Goal: Check status: Check status

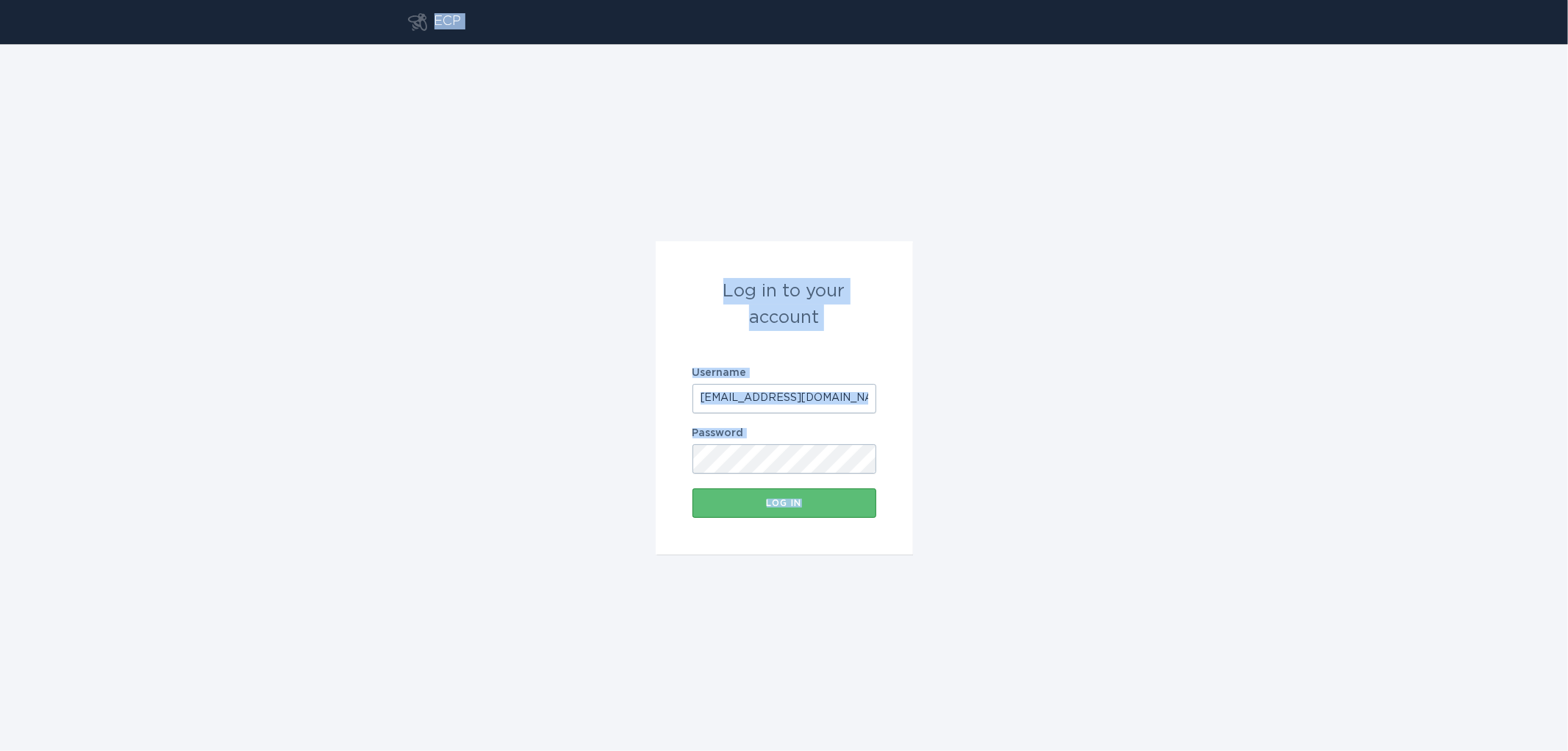
click at [737, 395] on input "[EMAIL_ADDRESS][DOMAIN_NAME]" at bounding box center [784, 398] width 184 height 30
paste input "tidsgt"
type input "[EMAIL_ADDRESS][DOMAIN_NAME]"
click at [693, 488] on button "Log in" at bounding box center [784, 502] width 184 height 30
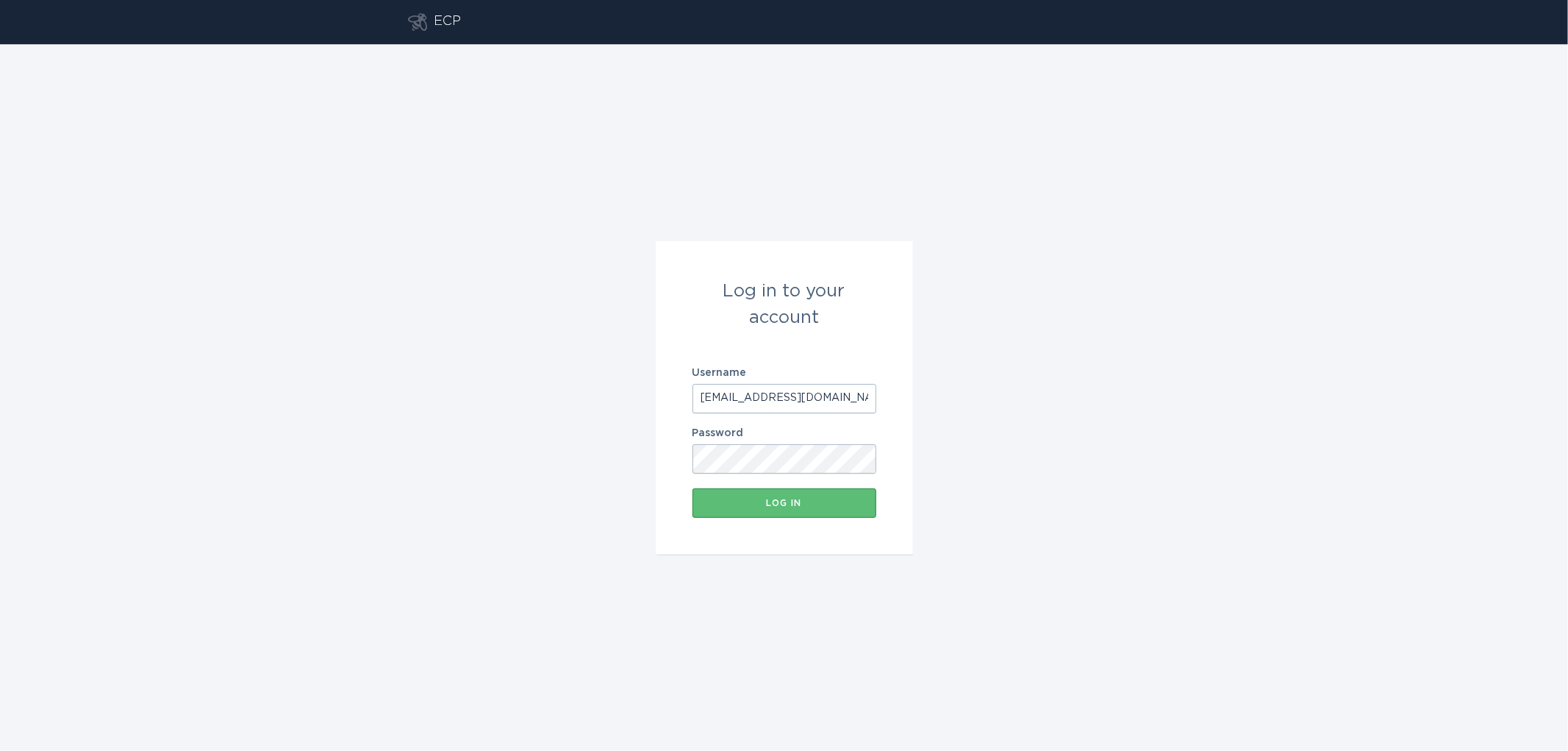
scroll to position [0, 0]
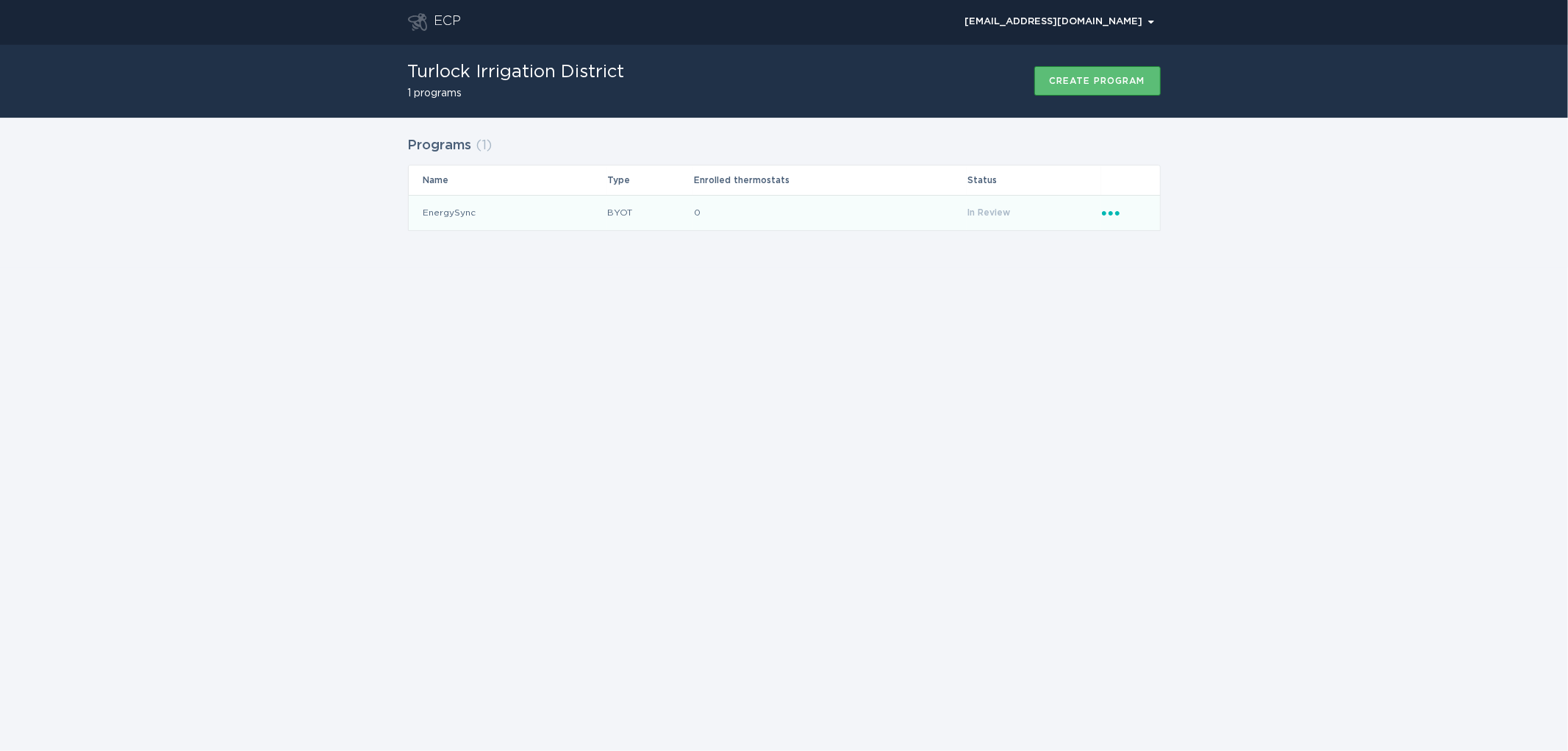
click at [490, 214] on td "EnergySync" at bounding box center [508, 212] width 197 height 35
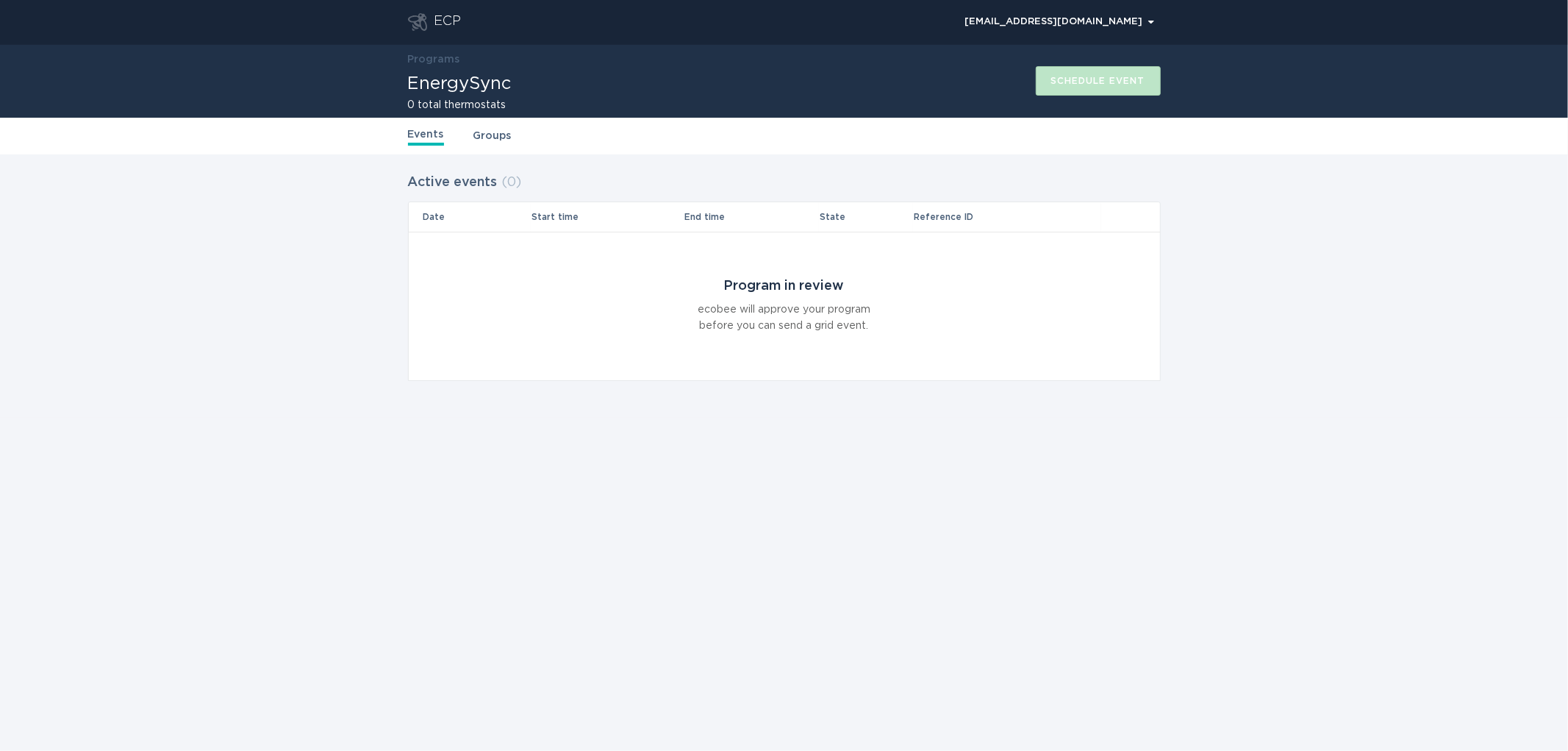
click at [498, 141] on link "Groups" at bounding box center [492, 136] width 39 height 16
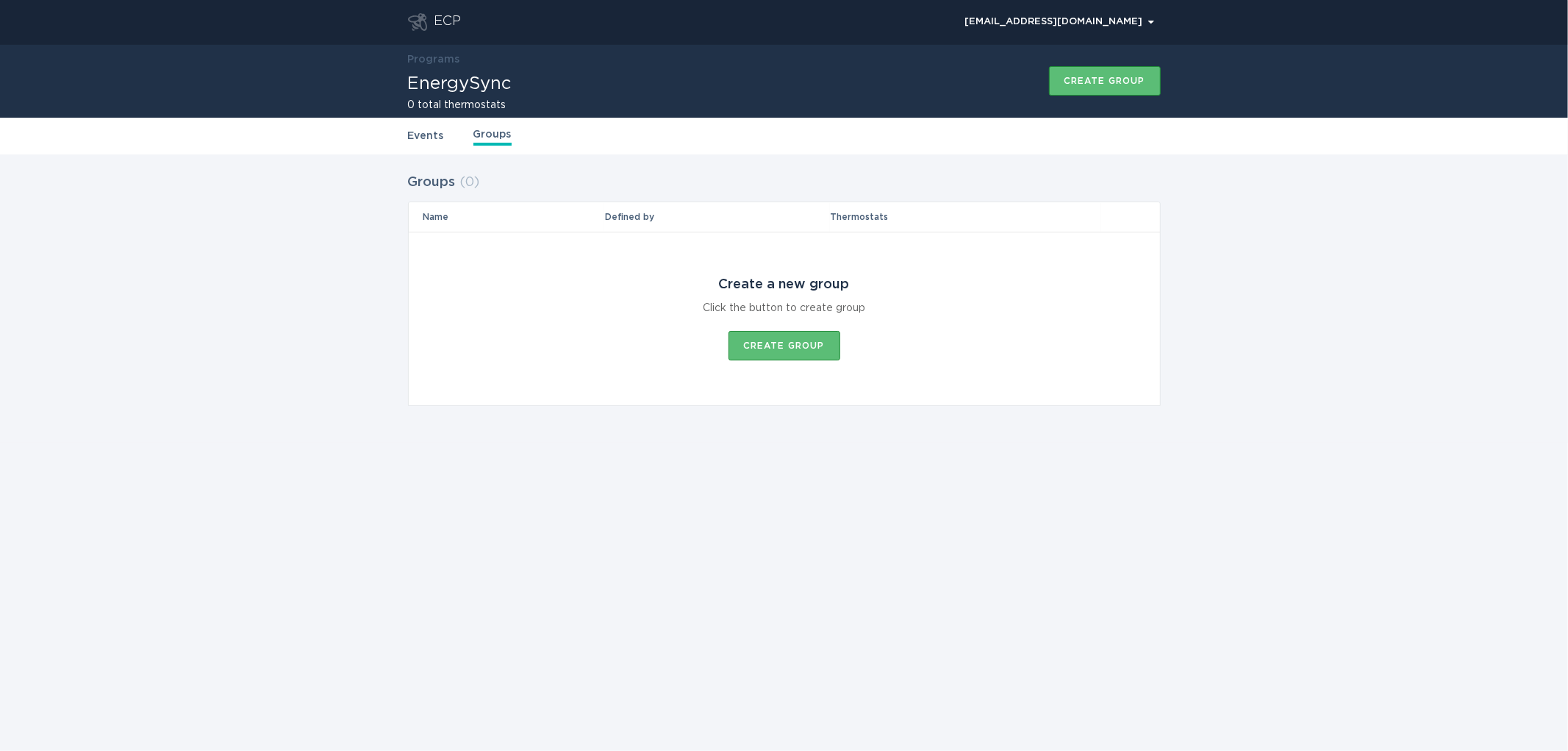
click at [431, 138] on link "Events" at bounding box center [426, 136] width 36 height 16
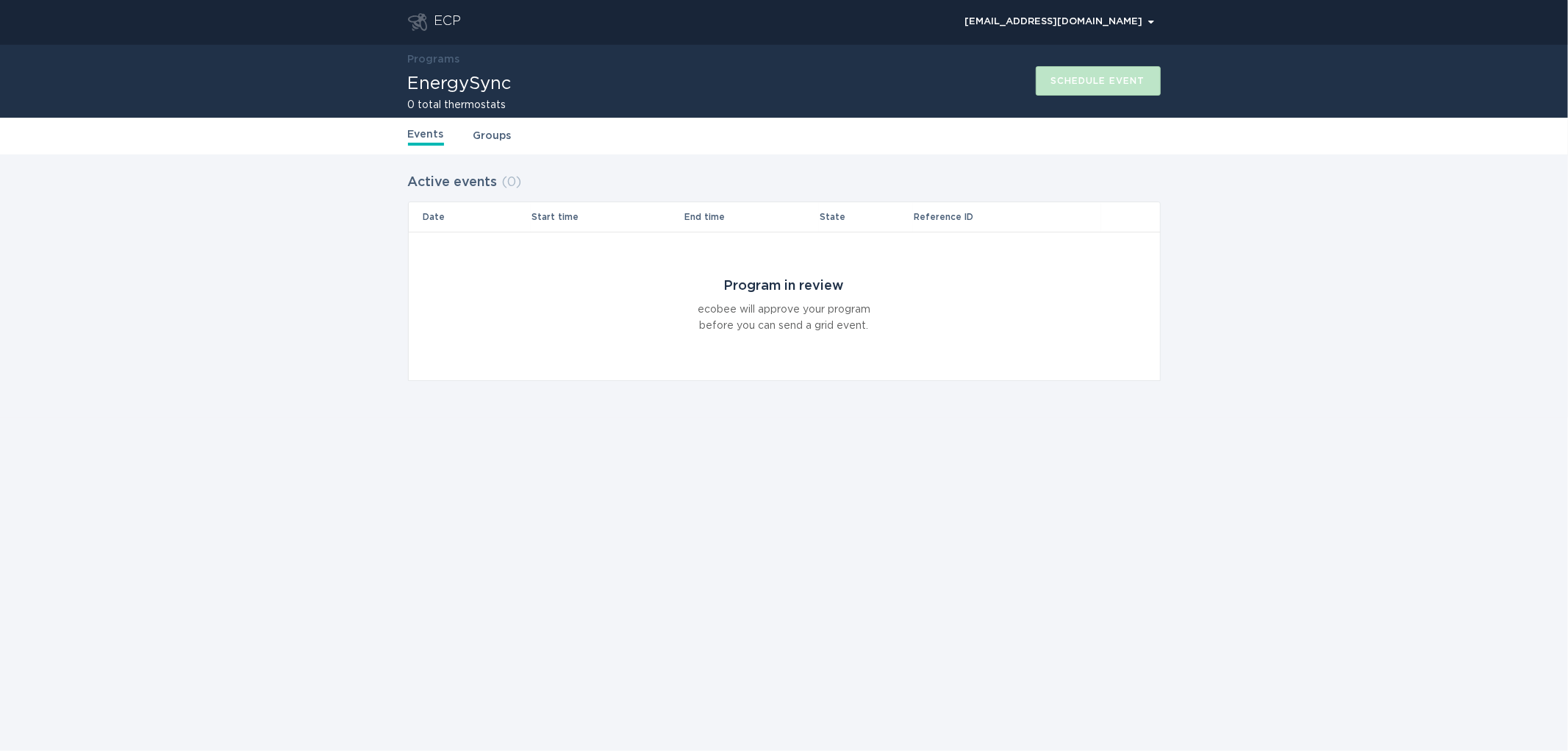
click at [436, 63] on link "Programs" at bounding box center [434, 59] width 52 height 10
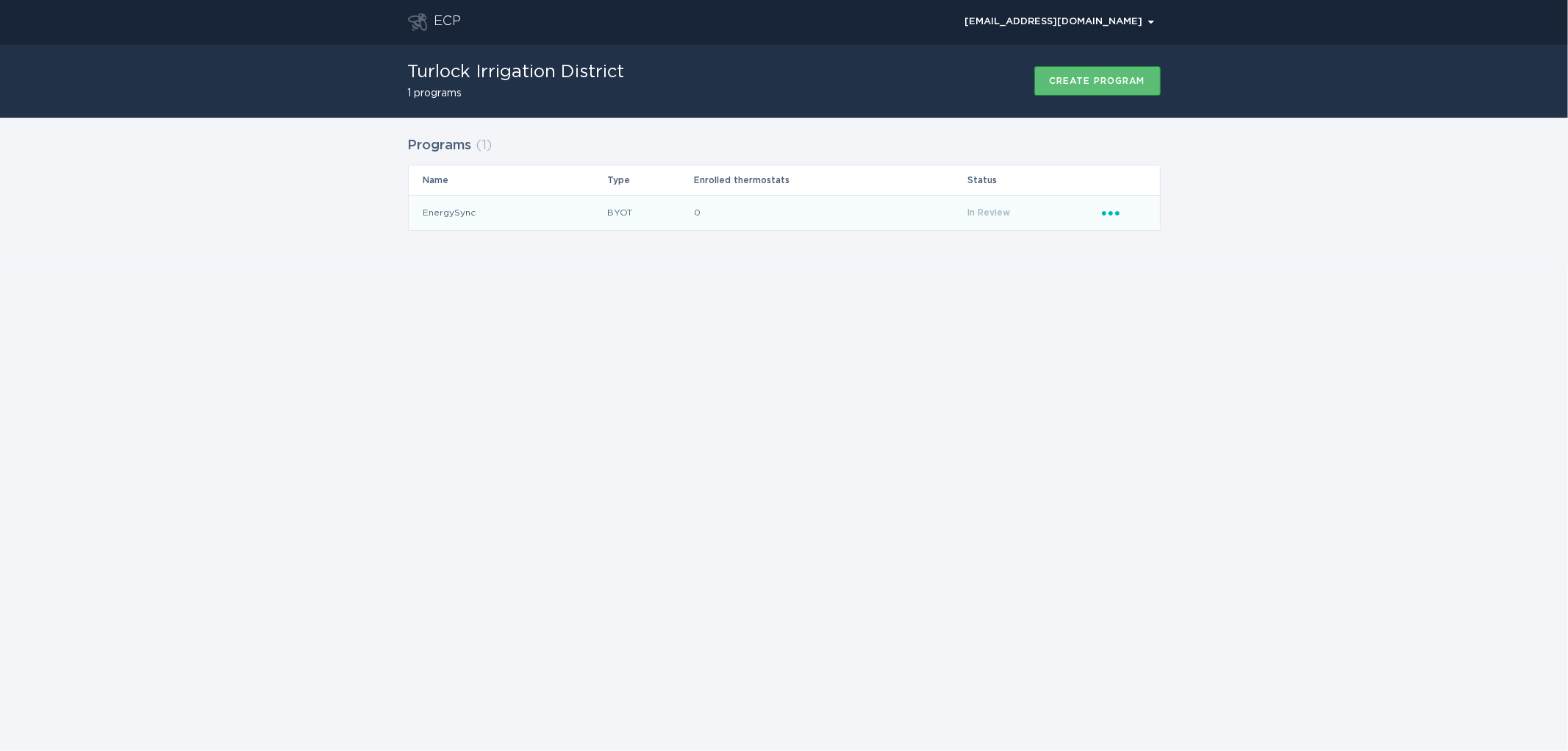
click at [990, 211] on span "In Review" at bounding box center [989, 213] width 43 height 9
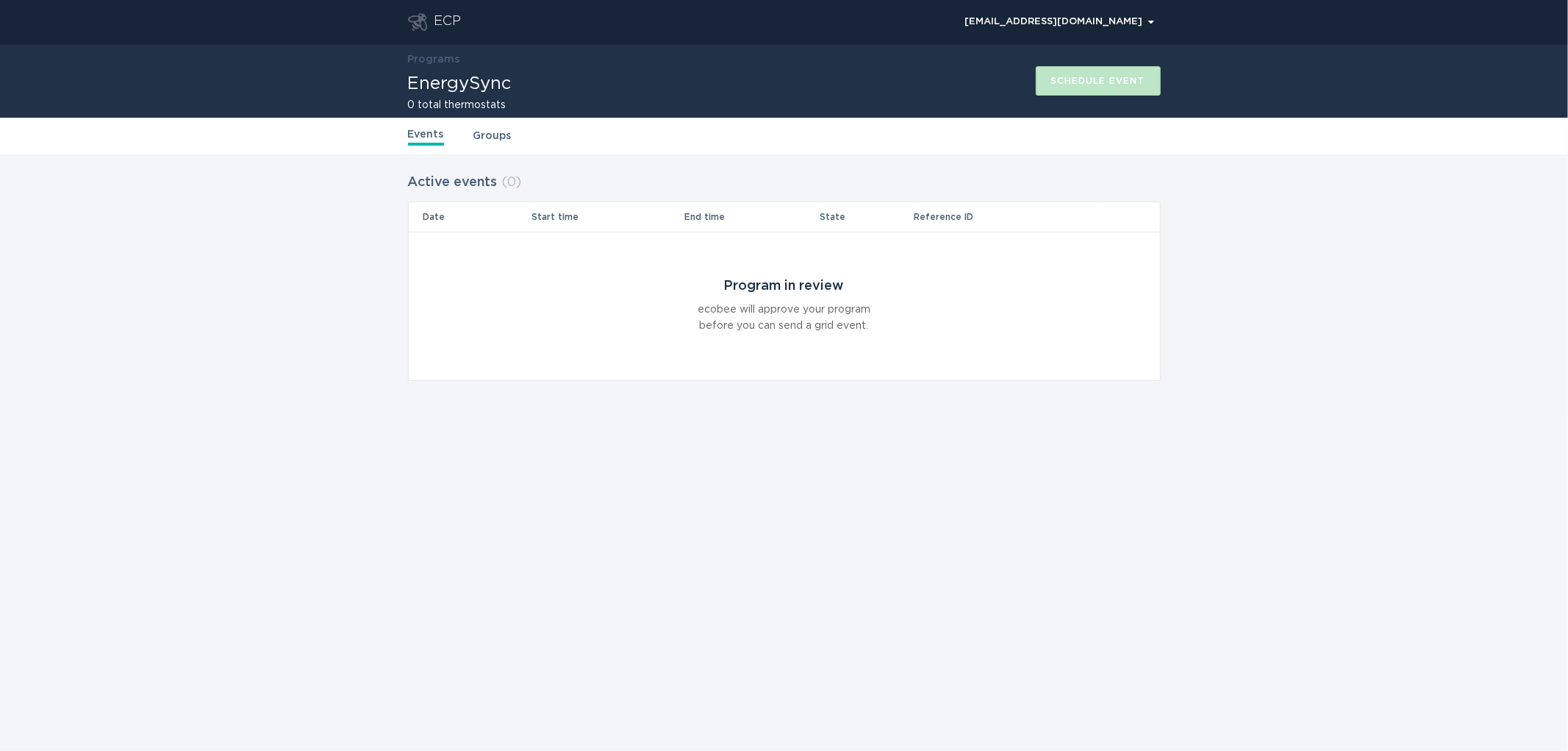
click at [430, 59] on link "Programs" at bounding box center [434, 59] width 52 height 10
